Goal: Task Accomplishment & Management: Use online tool/utility

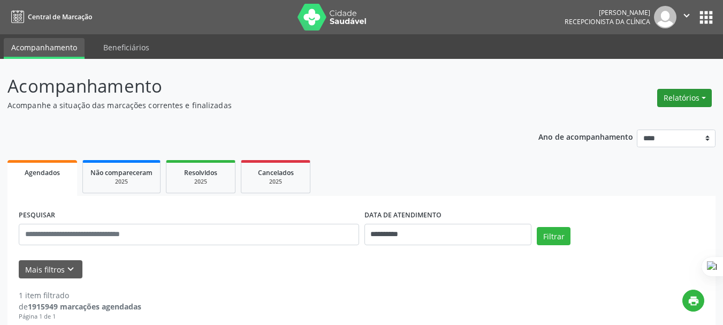
click at [674, 93] on button "Relatórios" at bounding box center [684, 98] width 55 height 18
click at [641, 125] on link "Agendamentos" at bounding box center [654, 120] width 115 height 15
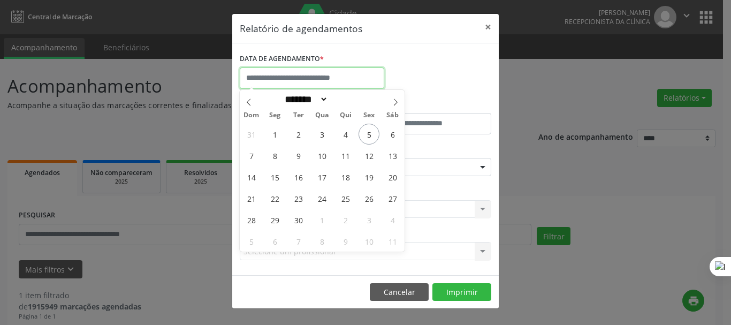
click at [327, 77] on input "text" at bounding box center [312, 77] width 145 height 21
click at [368, 135] on span "5" at bounding box center [369, 134] width 21 height 21
type input "**********"
click at [368, 135] on span "5" at bounding box center [369, 134] width 21 height 21
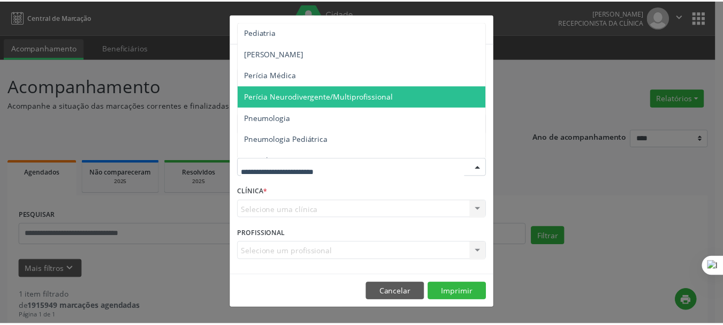
scroll to position [1574, 0]
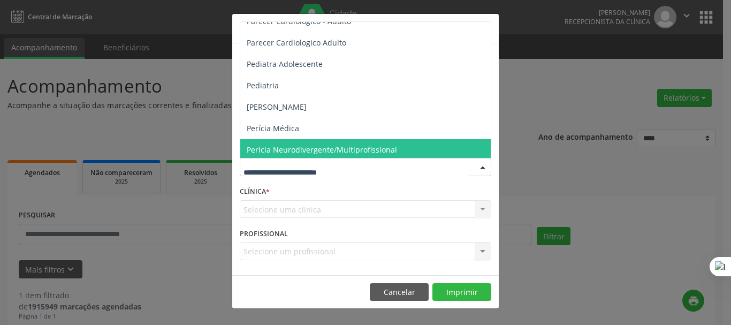
click at [286, 91] on span "Pediatria" at bounding box center [366, 85] width 252 height 21
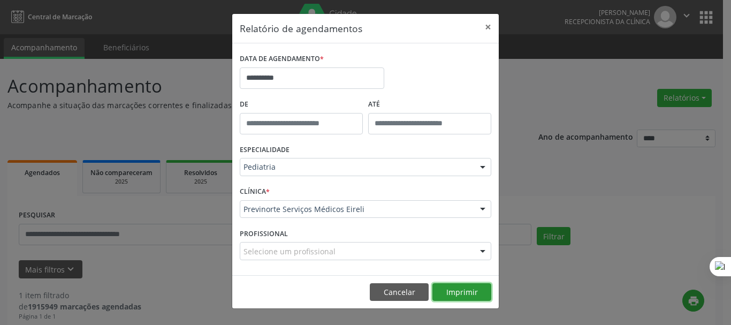
click at [456, 287] on button "Imprimir" at bounding box center [461, 292] width 59 height 18
drag, startPoint x: 415, startPoint y: 287, endPoint x: 619, endPoint y: 175, distance: 232.9
click at [467, 263] on div "**********" at bounding box center [366, 161] width 268 height 296
click at [403, 292] on button "Cancelar" at bounding box center [399, 292] width 59 height 18
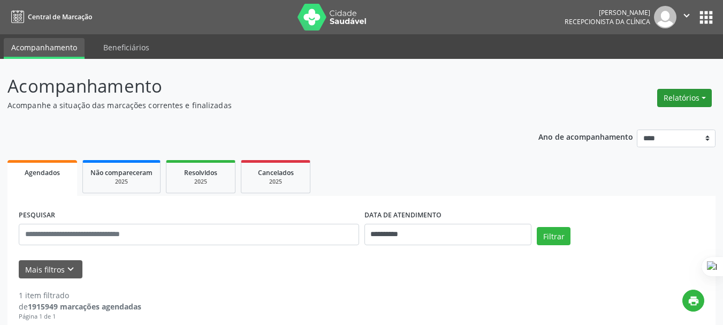
click at [695, 101] on button "Relatórios" at bounding box center [684, 98] width 55 height 18
click at [690, 13] on icon "" at bounding box center [687, 16] width 12 height 12
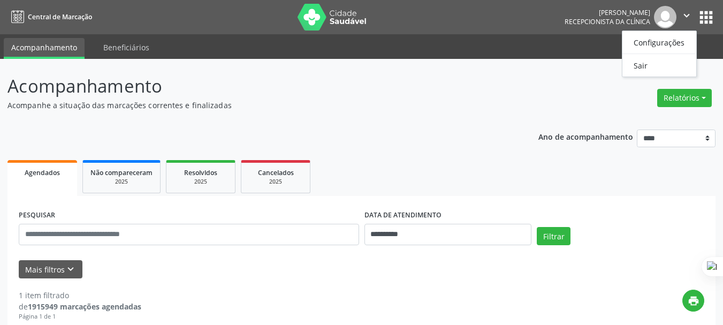
click at [648, 74] on ul "Configurações Sair" at bounding box center [659, 54] width 75 height 47
click at [646, 66] on link "Sair" at bounding box center [659, 65] width 74 height 15
